Goal: Entertainment & Leisure: Browse casually

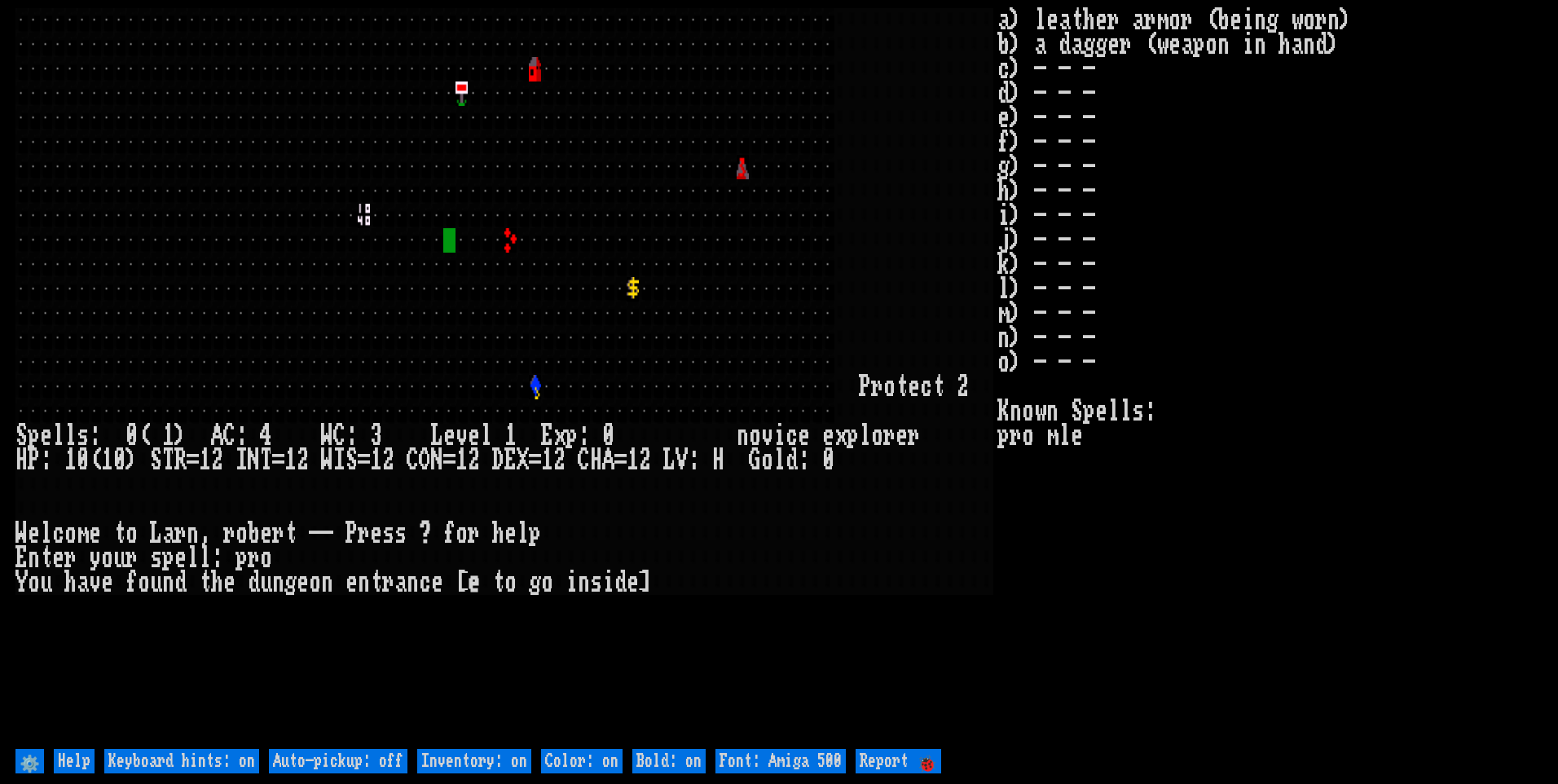
click at [396, 754] on off "Auto-pickup: off" at bounding box center [338, 761] width 139 height 25
type off "Auto-pickup: on"
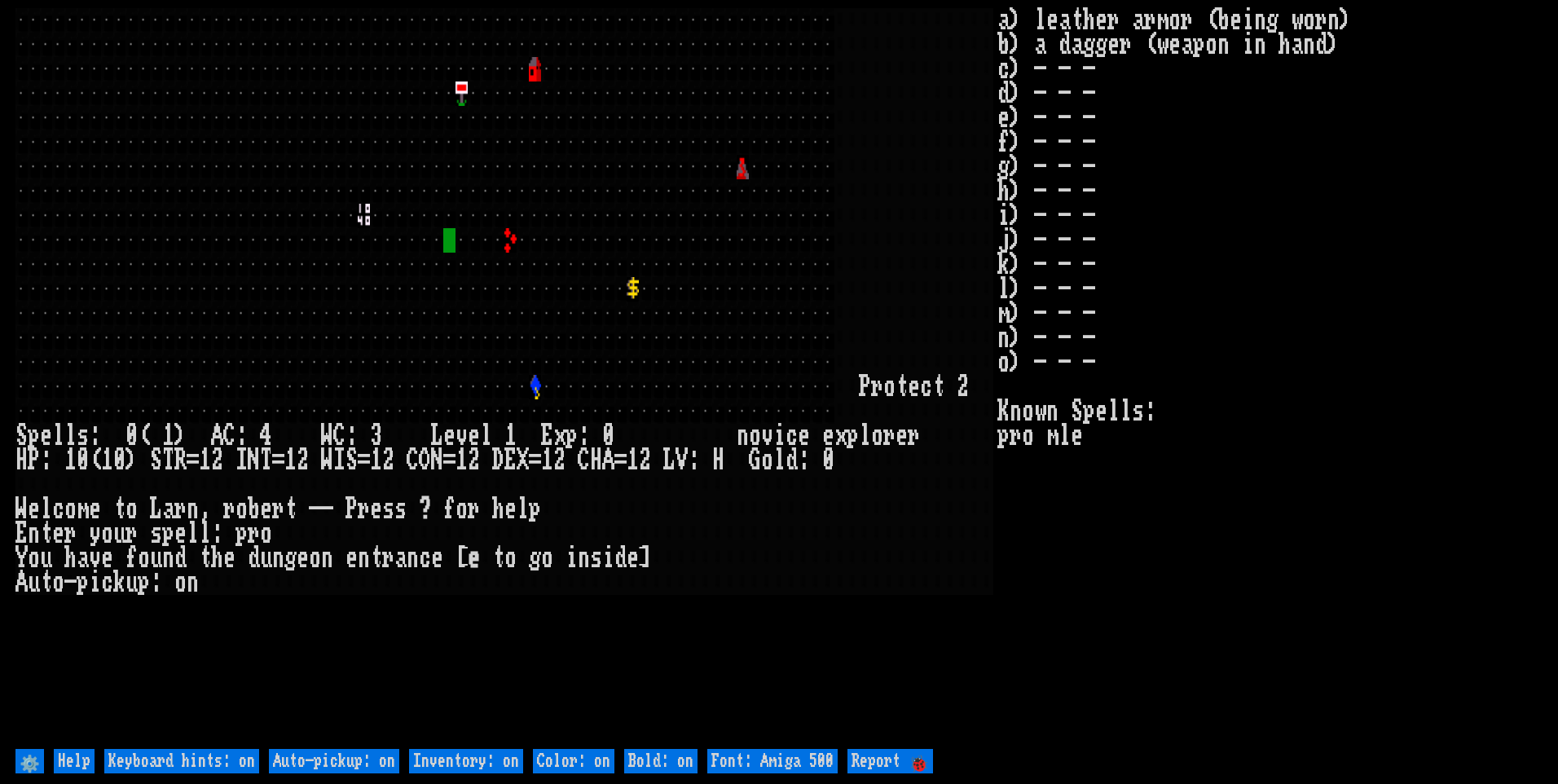
click at [453, 760] on on "Inventory: on" at bounding box center [466, 761] width 114 height 25
type on "Inventory: off"
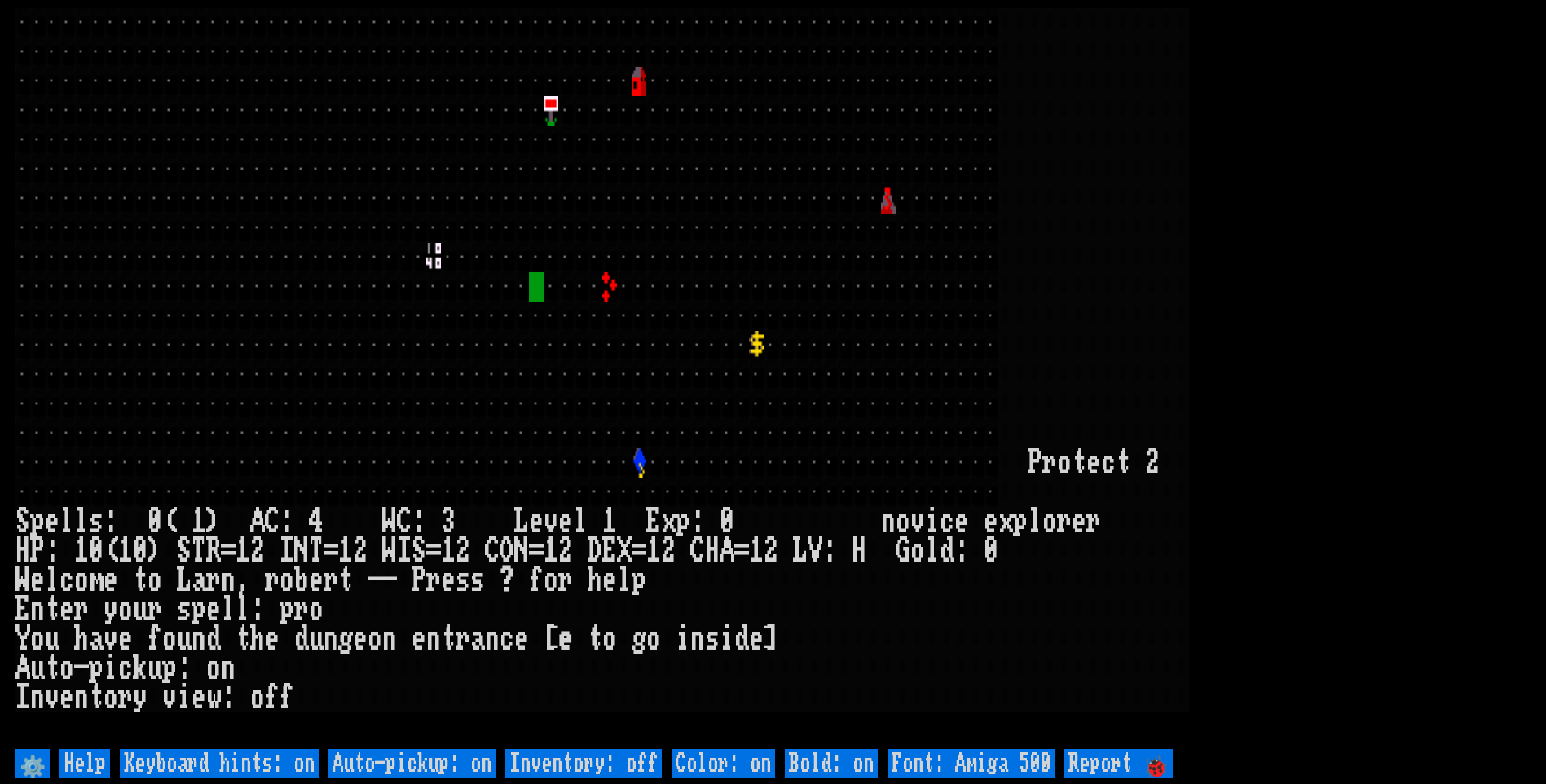
click at [967, 766] on 500 "Font: Amiga 500" at bounding box center [971, 764] width 167 height 30
type 500 "Font: Amiga 1200"
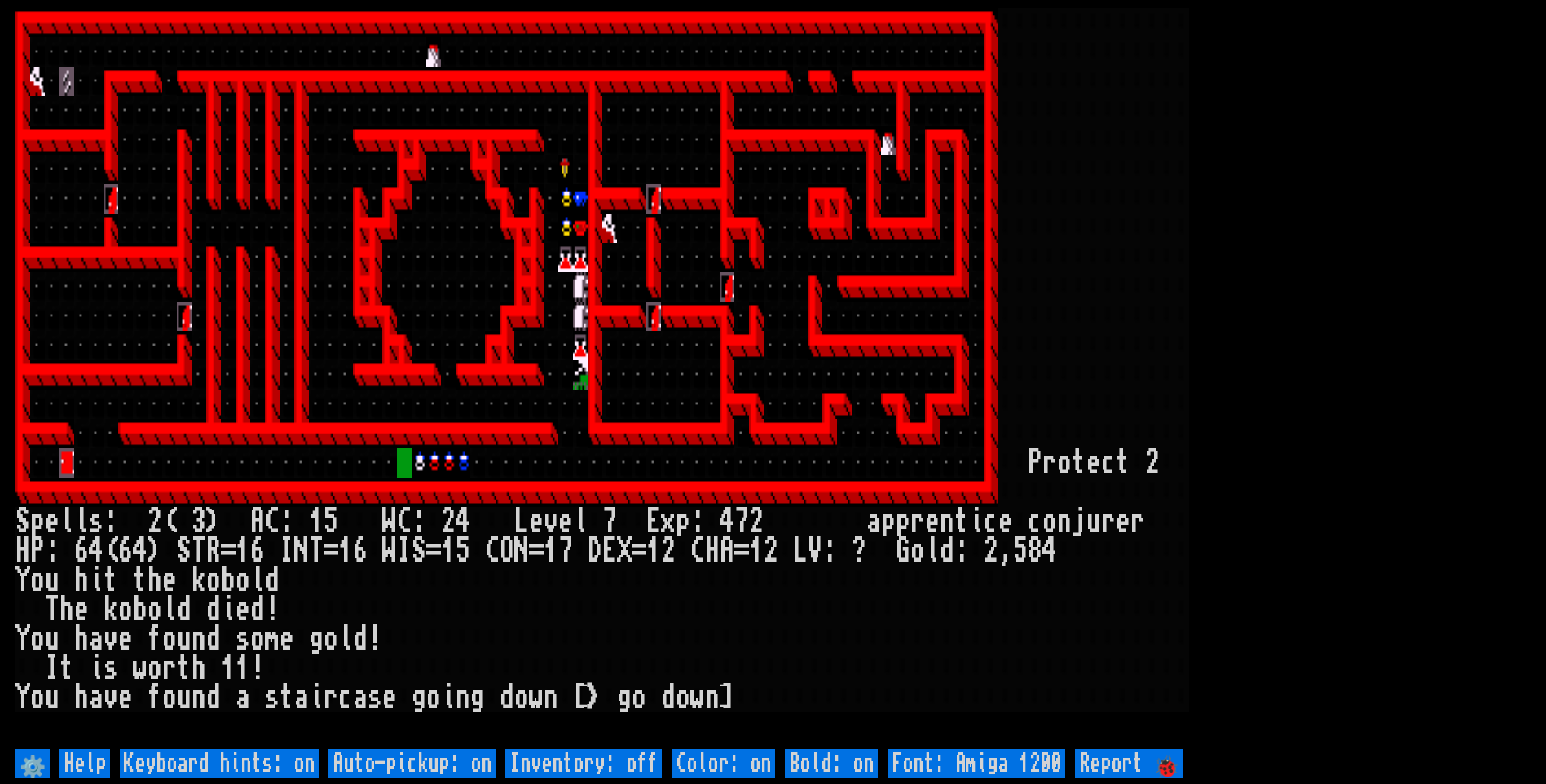
click at [436, 767] on off "Auto-pickup: on" at bounding box center [412, 764] width 167 height 30
type off "Auto-pickup: off"
